Goal: Information Seeking & Learning: Learn about a topic

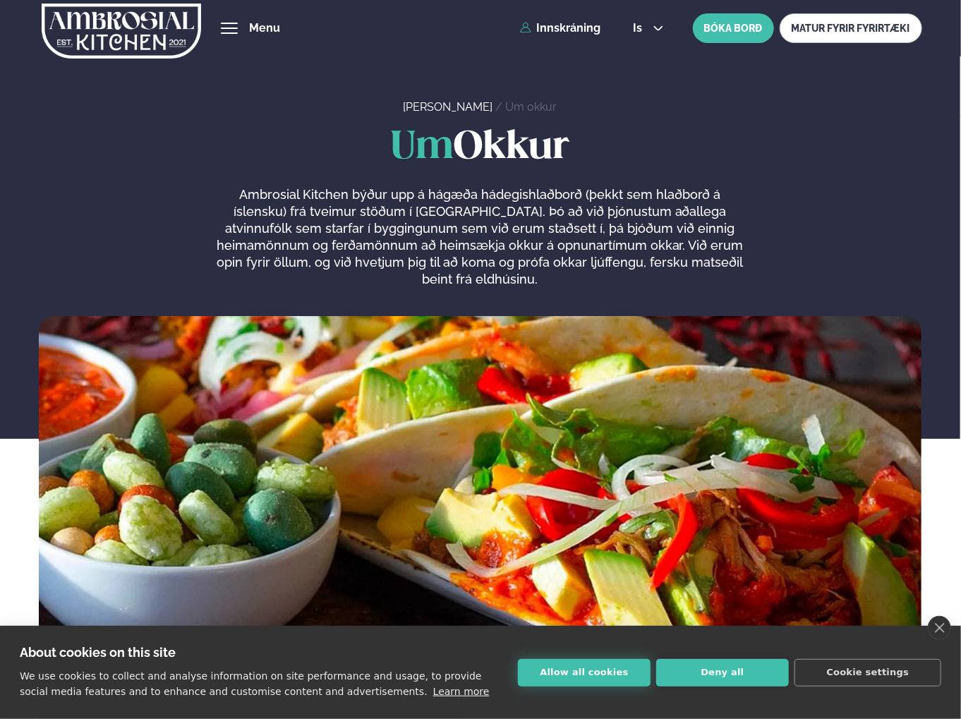
click at [564, 676] on button "Allow all cookies" at bounding box center [584, 673] width 133 height 28
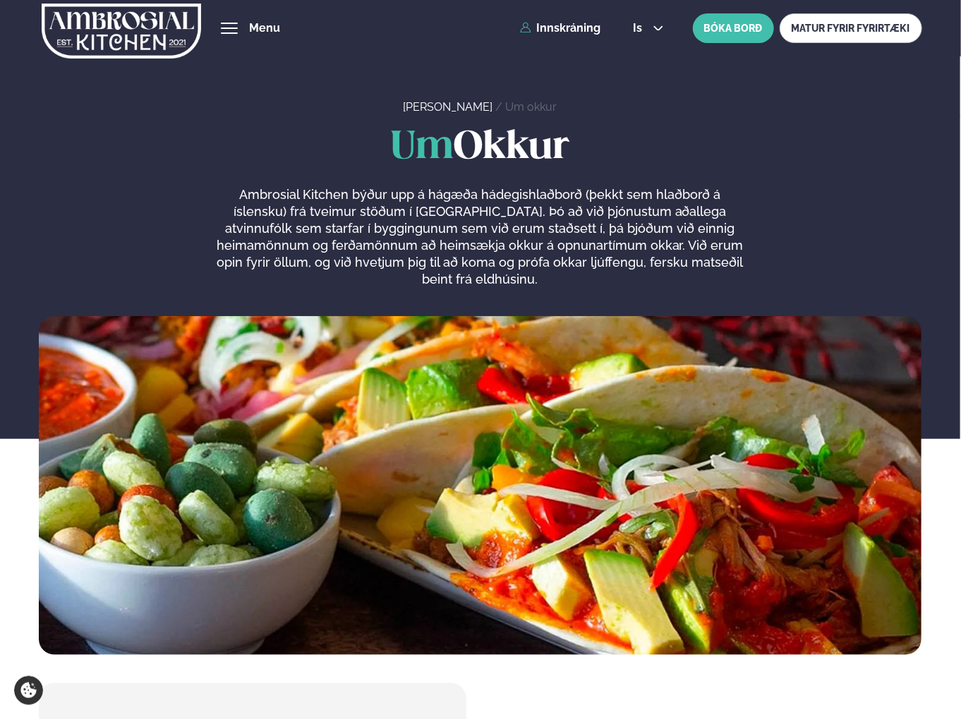
drag, startPoint x: 217, startPoint y: 1, endPoint x: 241, endPoint y: 34, distance: 40.9
click at [217, 1] on div "Þjónusta Hádegismatur fyrir fyrirtæki Fyrirtækja veitingar Einkapartý Matseðill…" at bounding box center [480, 28] width 961 height 56
click at [241, 35] on div "Þjónusta Hádegismatur fyrir fyrirtæki Fyrirtækja veitingar Einkapartý Matseðill…" at bounding box center [480, 28] width 961 height 56
click at [233, 32] on span "hamburger" at bounding box center [229, 28] width 13 height 13
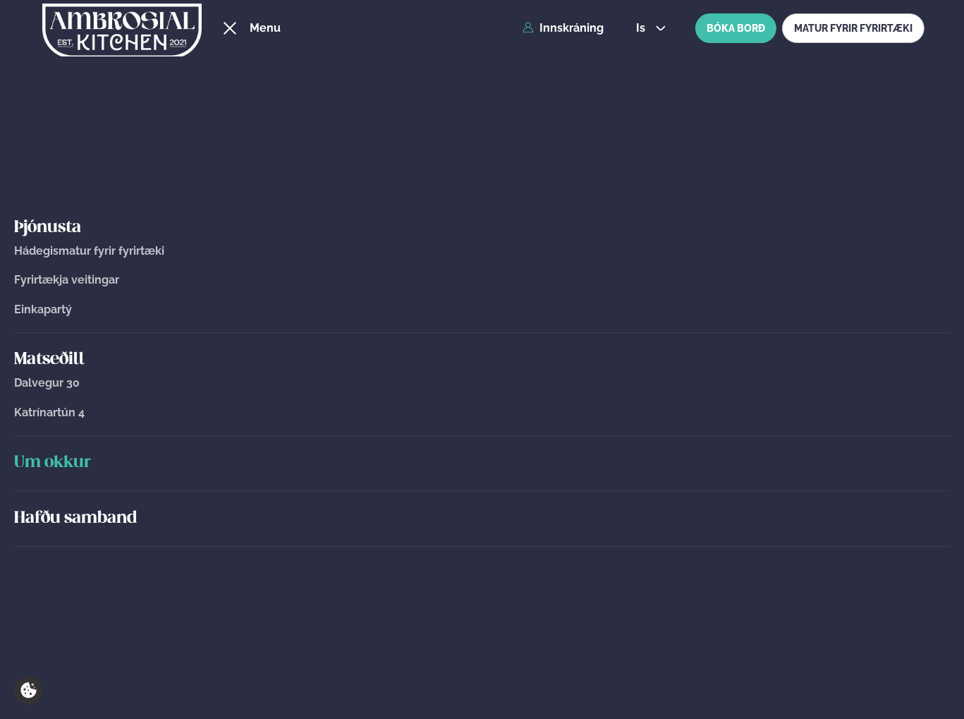
click at [117, 253] on span "Hádegismatur fyrir fyrirtæki" at bounding box center [89, 250] width 150 height 13
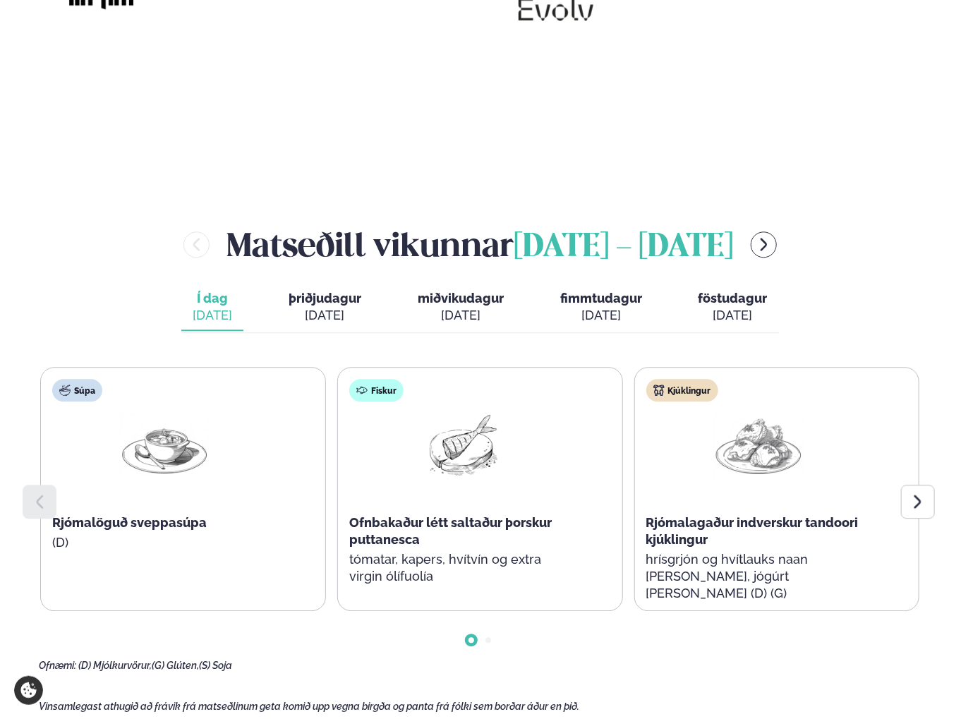
scroll to position [1552, 0]
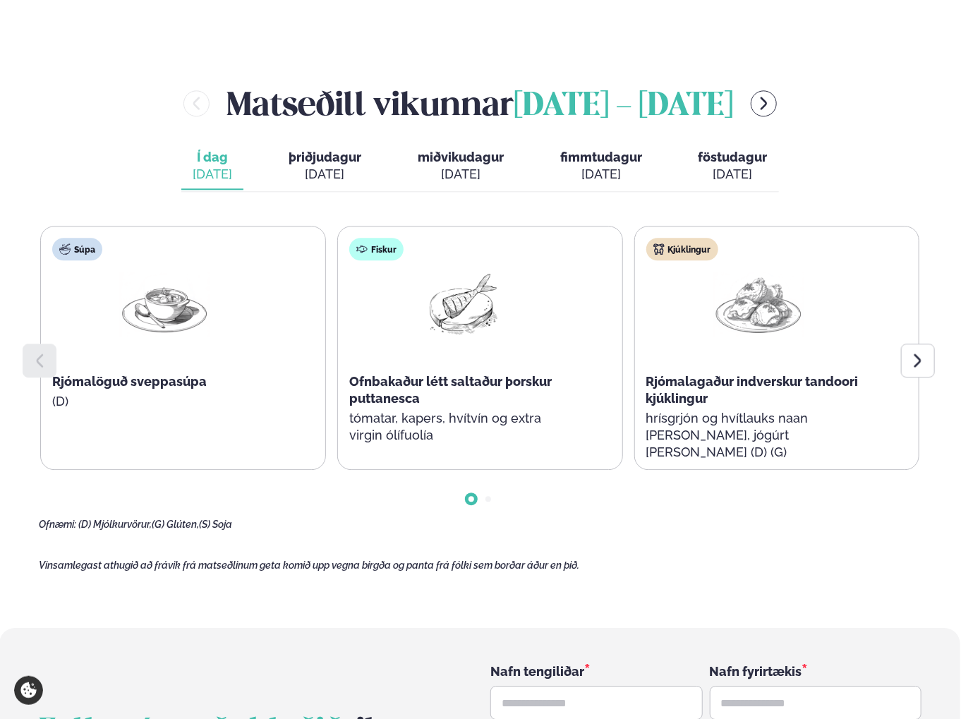
click at [315, 150] on span "þriðjudagur" at bounding box center [324, 157] width 73 height 15
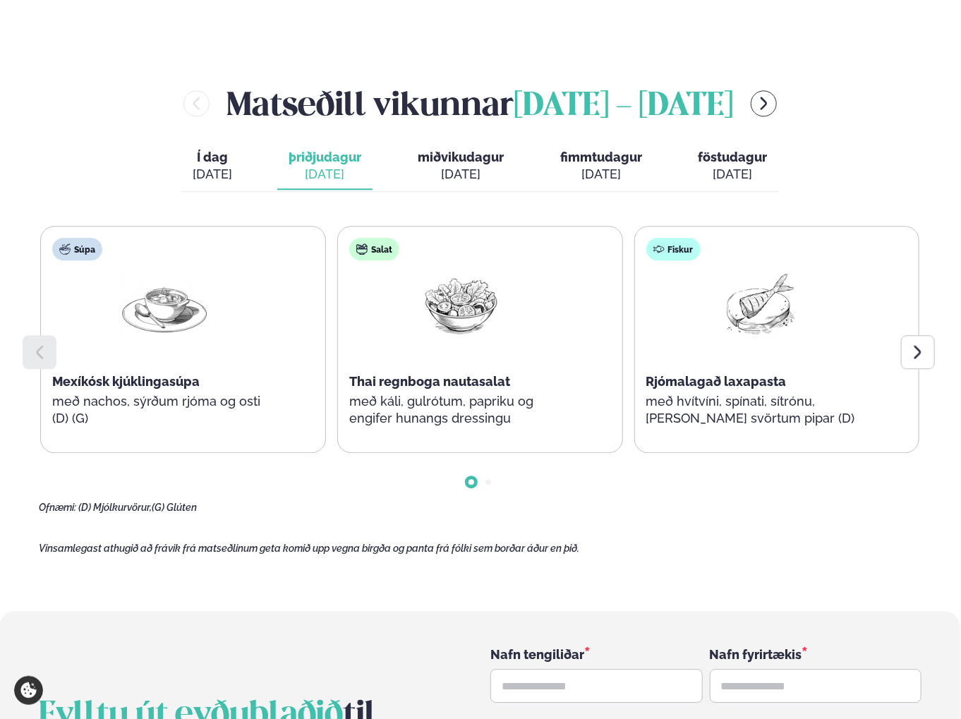
click at [590, 150] on span "fimmtudagur" at bounding box center [601, 157] width 82 height 15
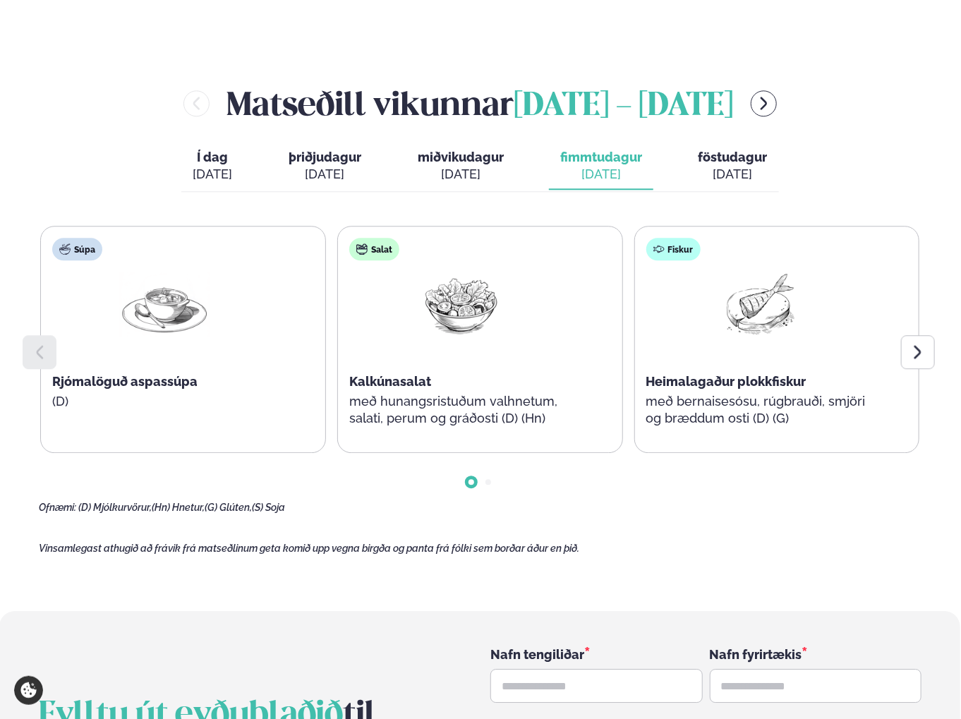
click at [457, 150] on span "miðvikudagur" at bounding box center [461, 157] width 86 height 15
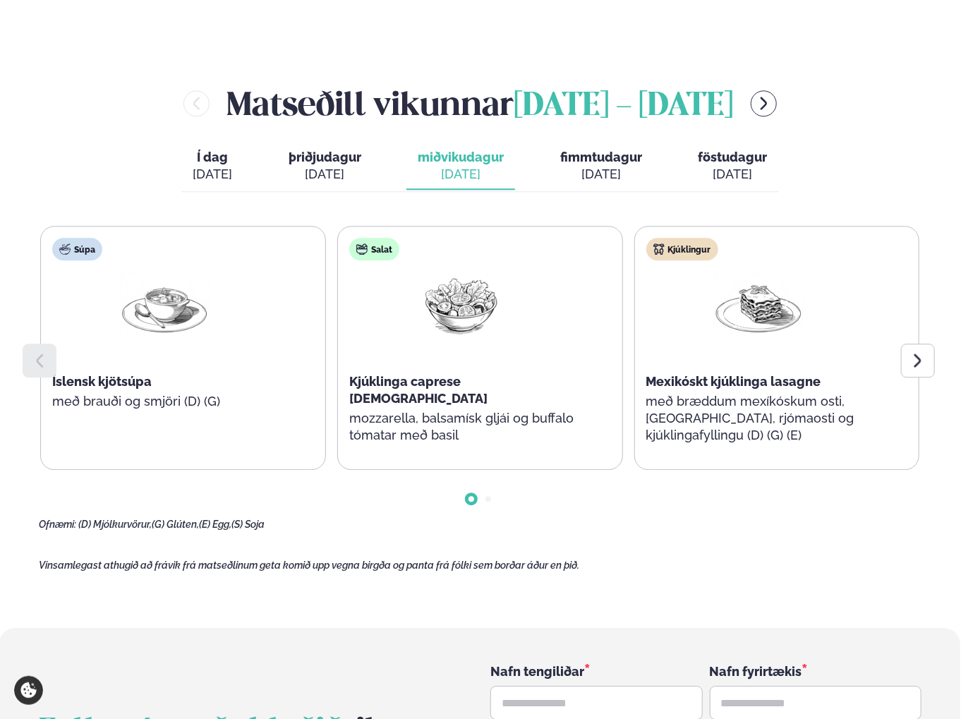
click at [718, 143] on button "föstudagur fös. [DATE]" at bounding box center [733, 166] width 92 height 47
